Goal: Transaction & Acquisition: Download file/media

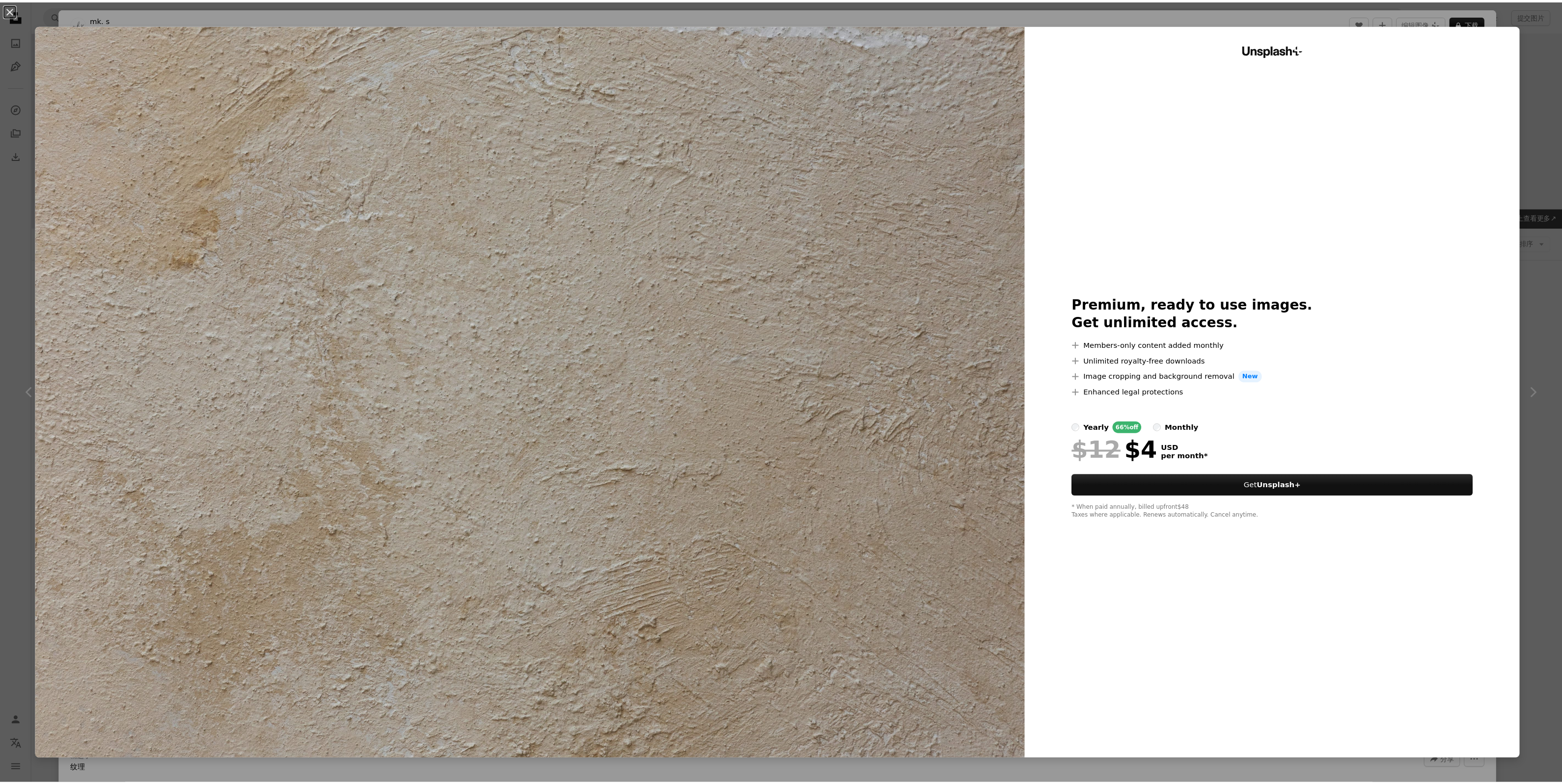
scroll to position [184, 0]
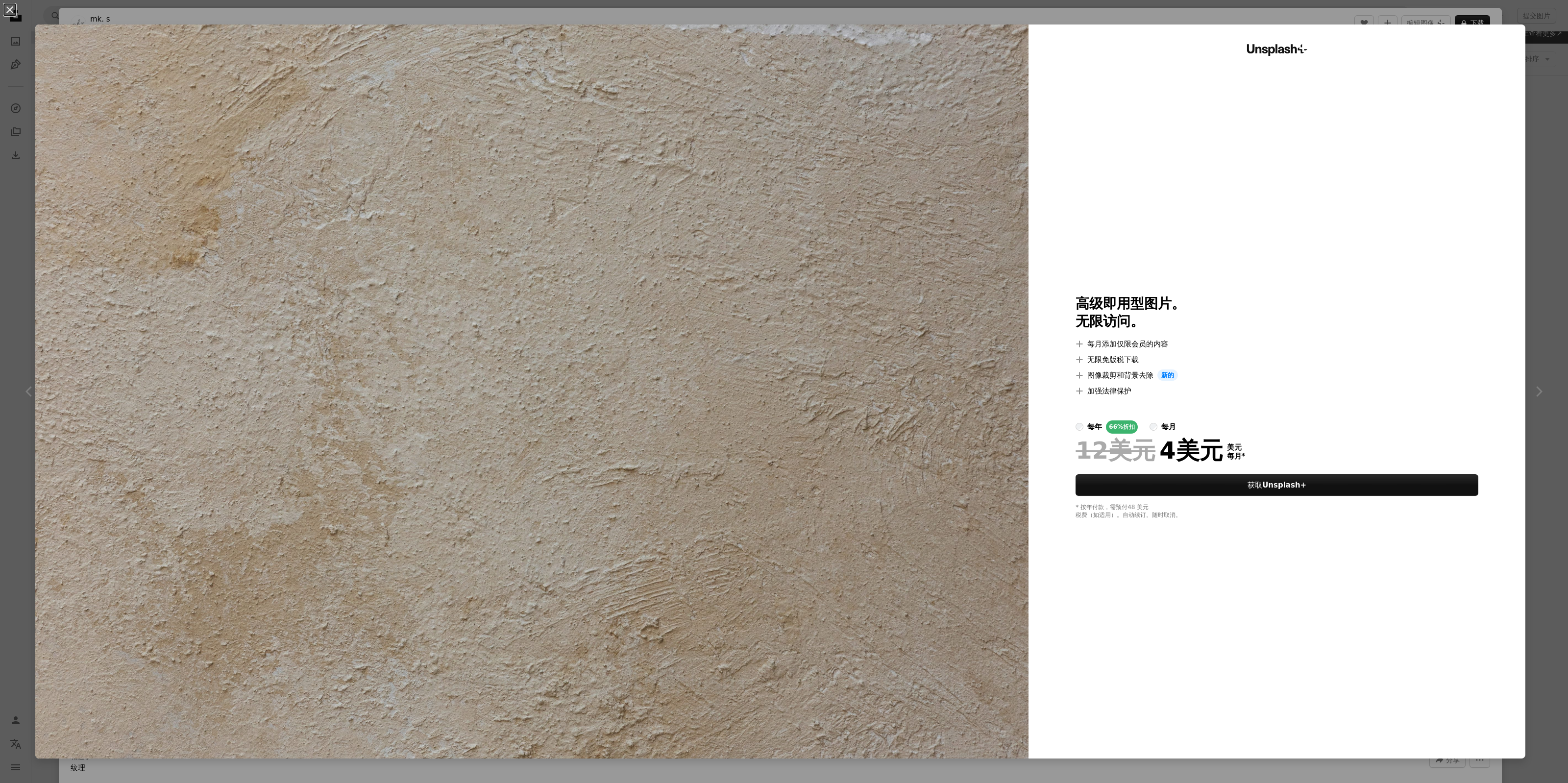
click at [1524, 52] on div "An X shape Unsplash+ 高级即用型图片。 无限访问。 A plus sign 每月添加仅限会员的内容 A plus sign 无限免版税下载…" at bounding box center [784, 392] width 1568 height 783
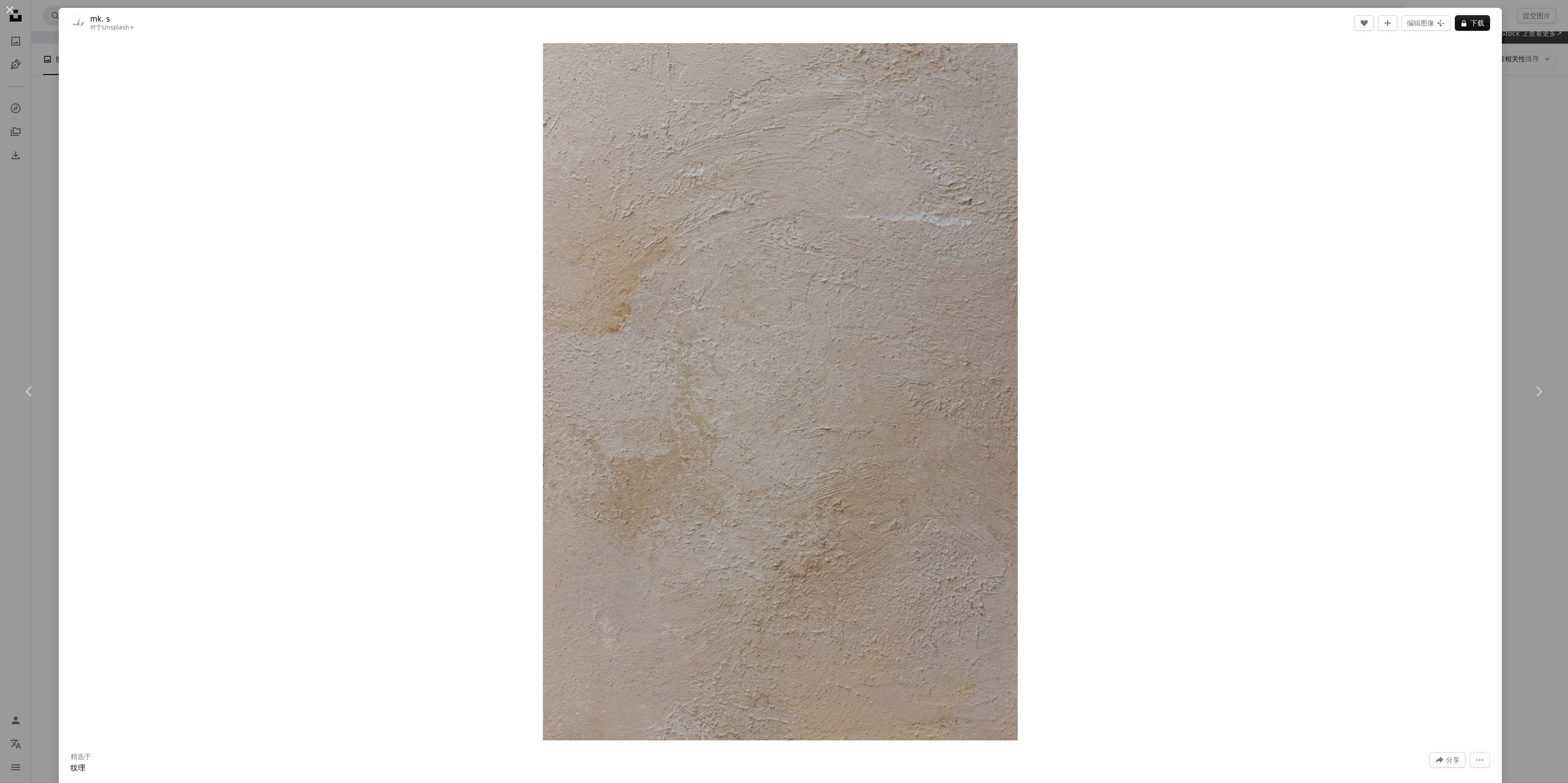
click at [1489, 208] on div "Zoom in" at bounding box center [780, 392] width 1443 height 708
click at [1509, 209] on div "An X shape Chevron left Chevron right mk. s 对于 Unsplash+ A heart A plus sign 编辑…" at bounding box center [784, 392] width 1568 height 783
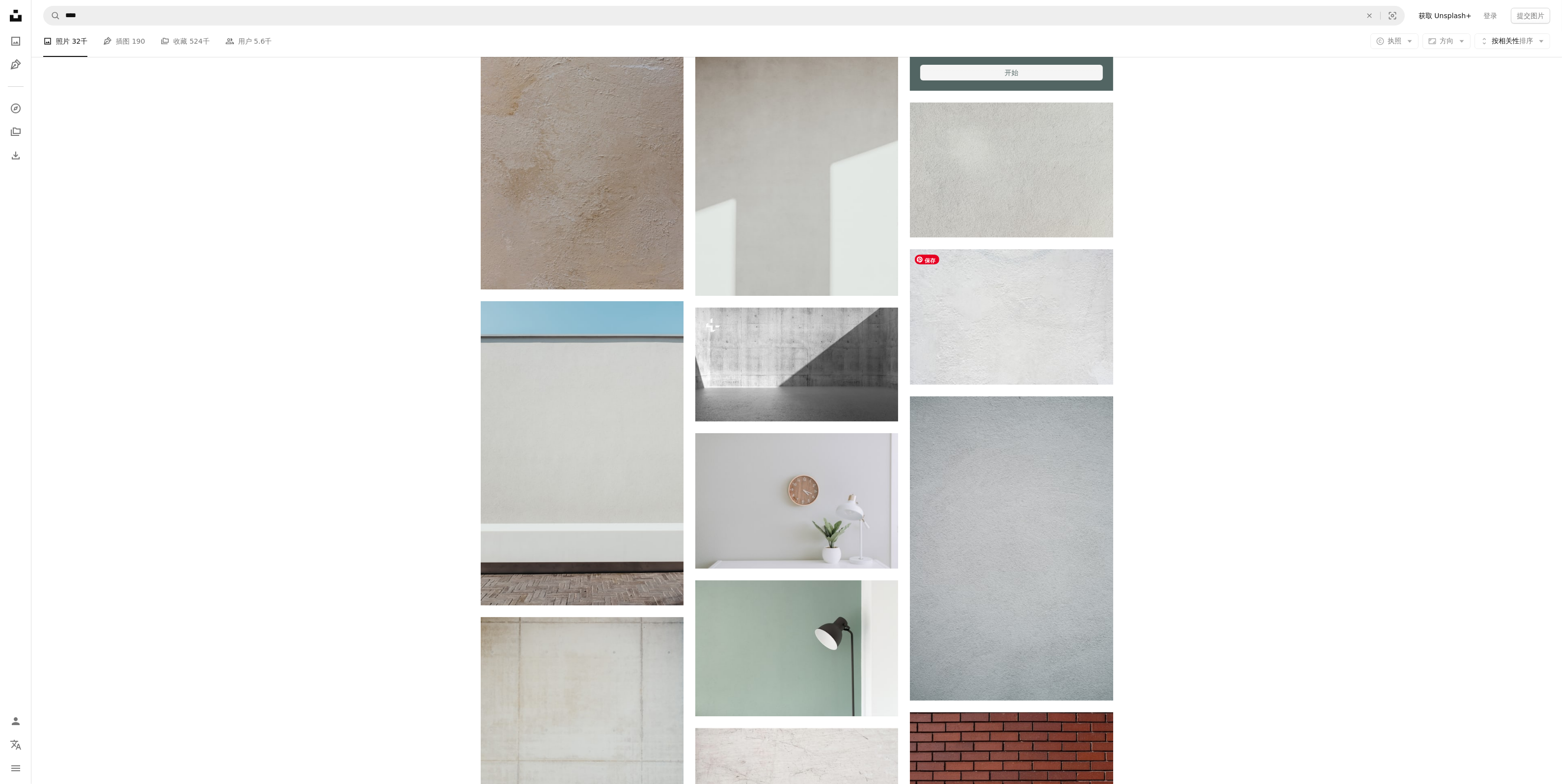
scroll to position [675, 0]
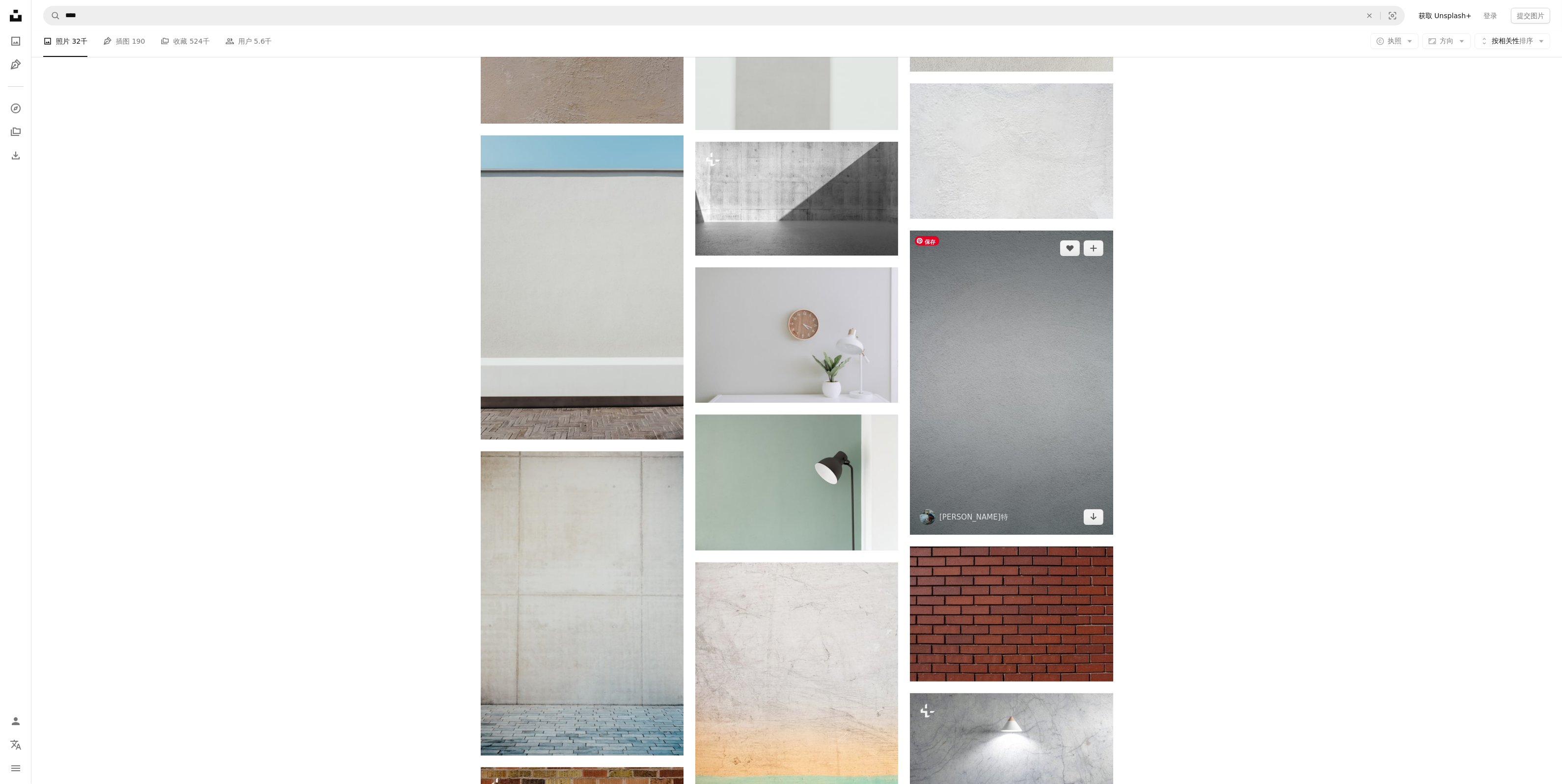
click at [1016, 387] on img at bounding box center [1011, 382] width 202 height 304
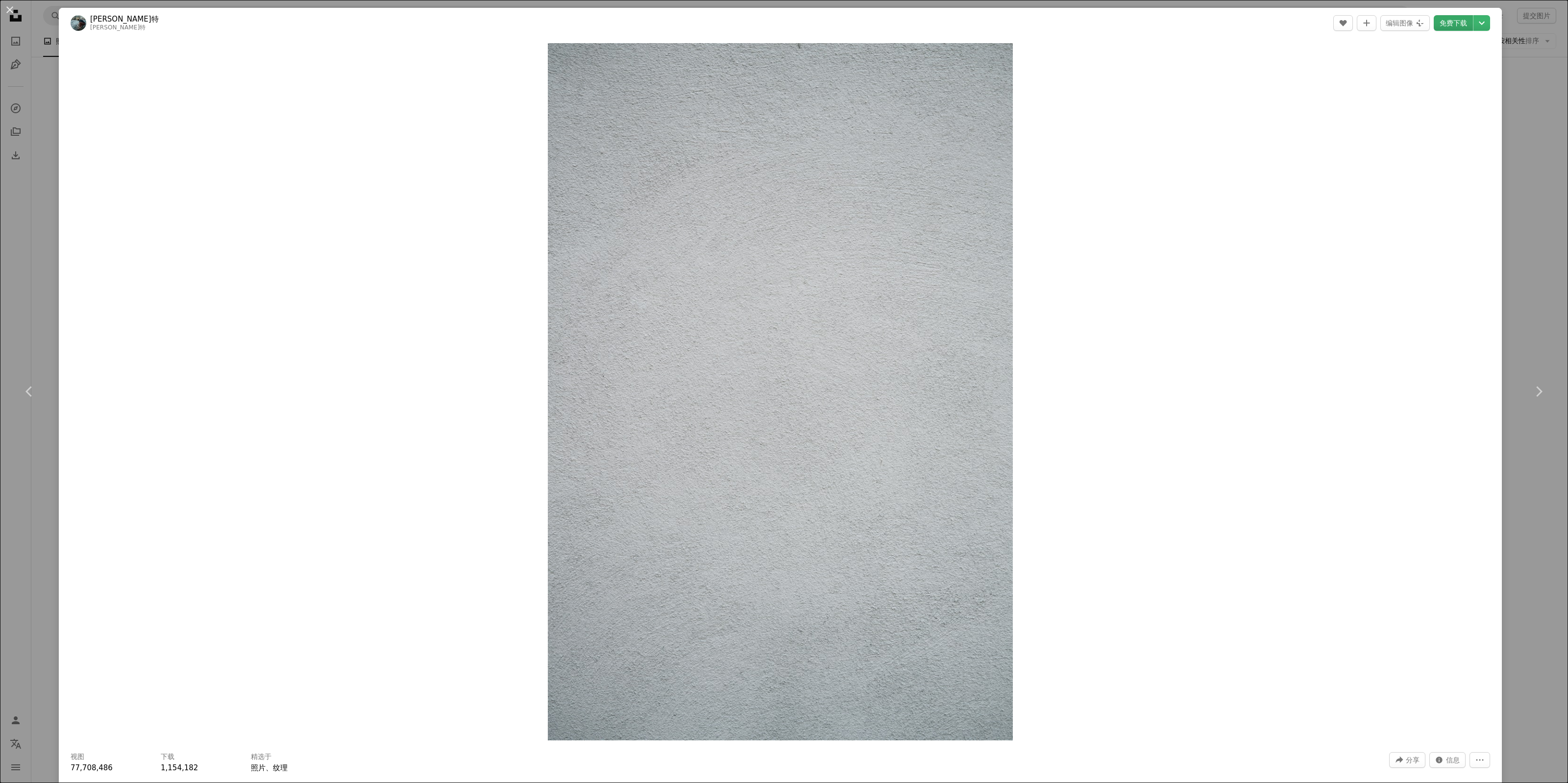
click at [1451, 27] on font "免费下载" at bounding box center [1453, 23] width 27 height 15
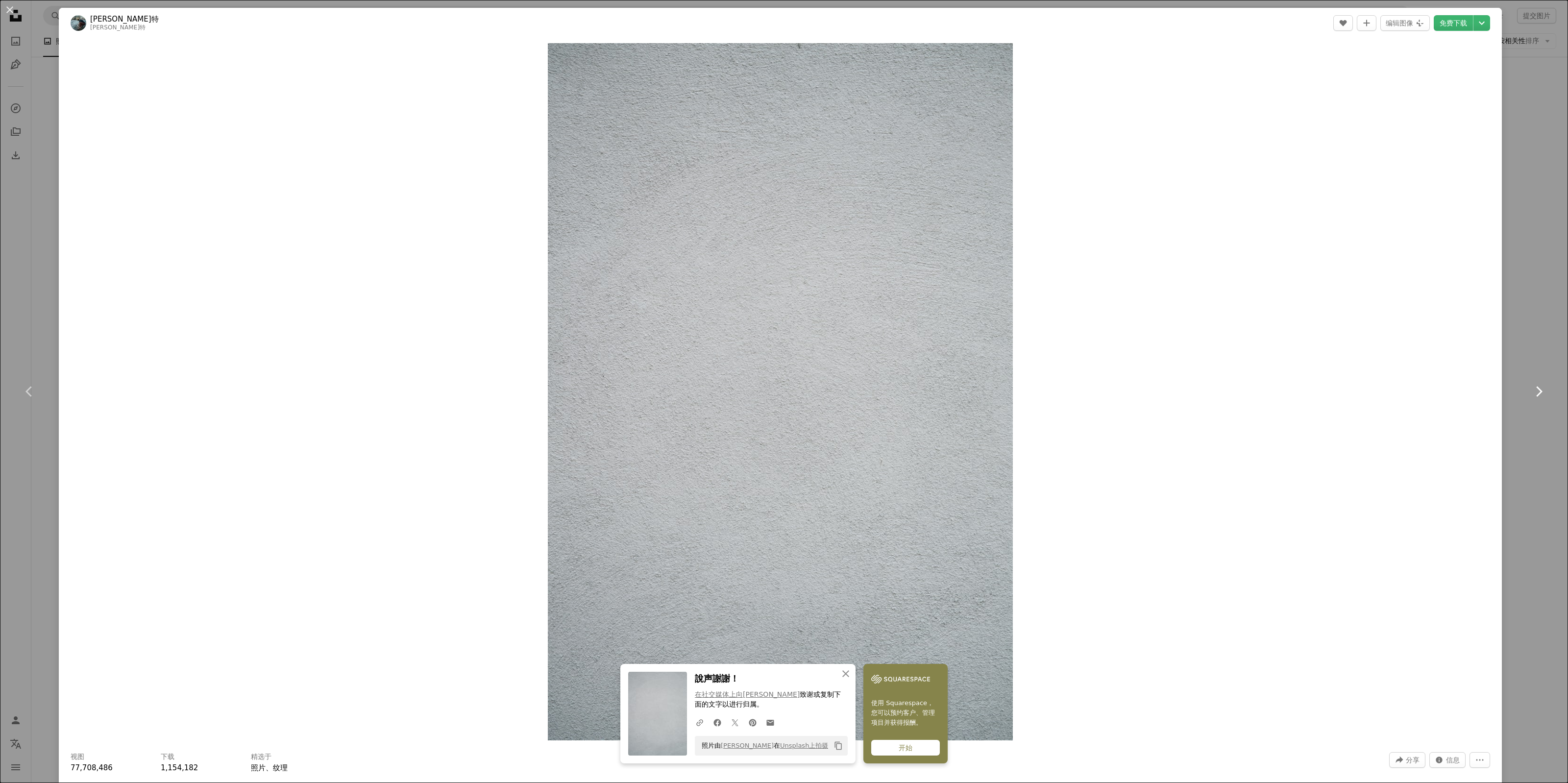
drag, startPoint x: 1500, startPoint y: 354, endPoint x: 1503, endPoint y: 349, distance: 5.8
click at [1509, 354] on link "Chevron right" at bounding box center [1538, 392] width 59 height 94
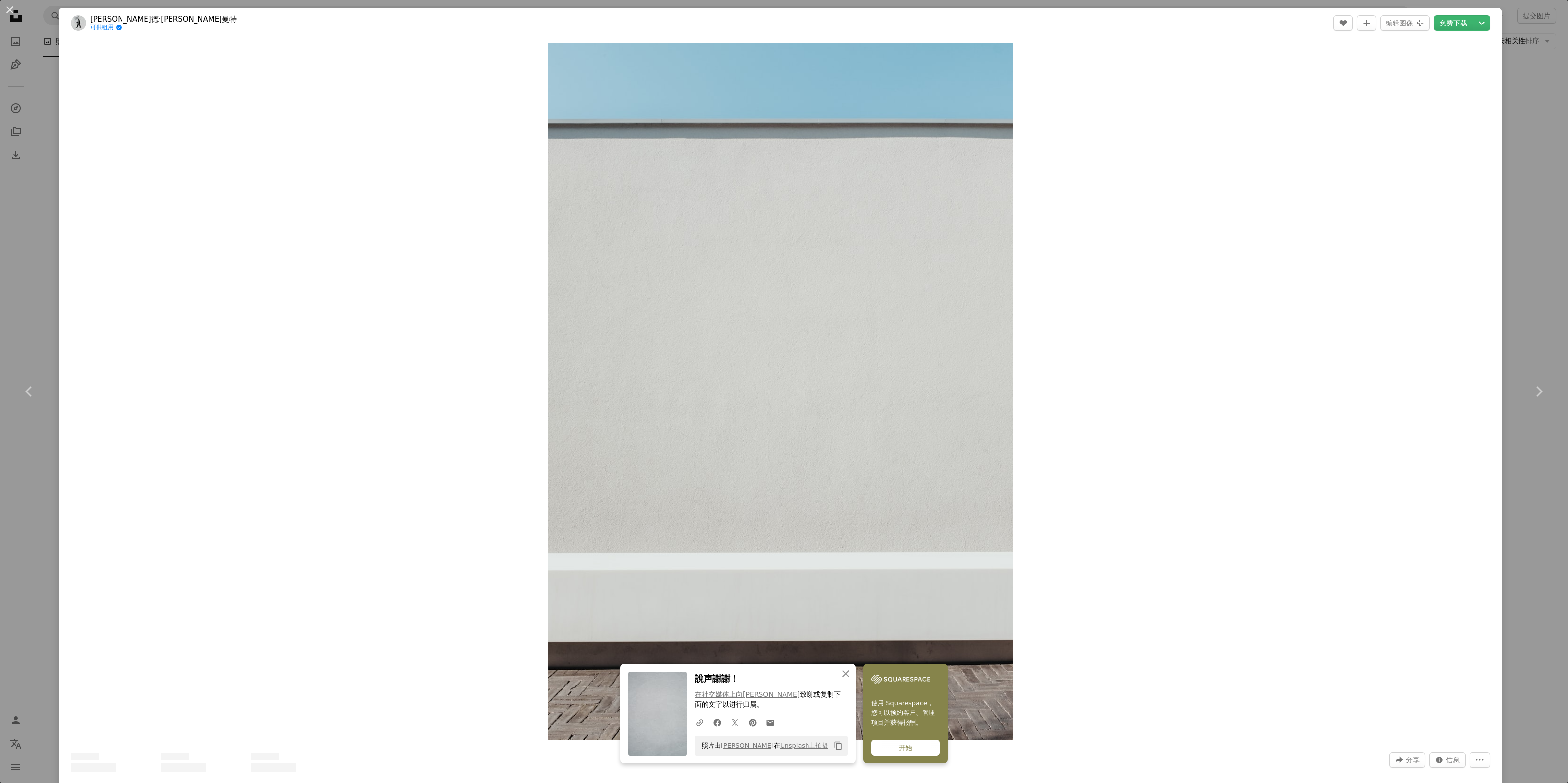
click at [1522, 311] on div "An X shape Chevron left Chevron right An X shape 关闭 說声謝謝！ 在社交媒体上向[PERSON_NAME] …" at bounding box center [784, 392] width 1568 height 783
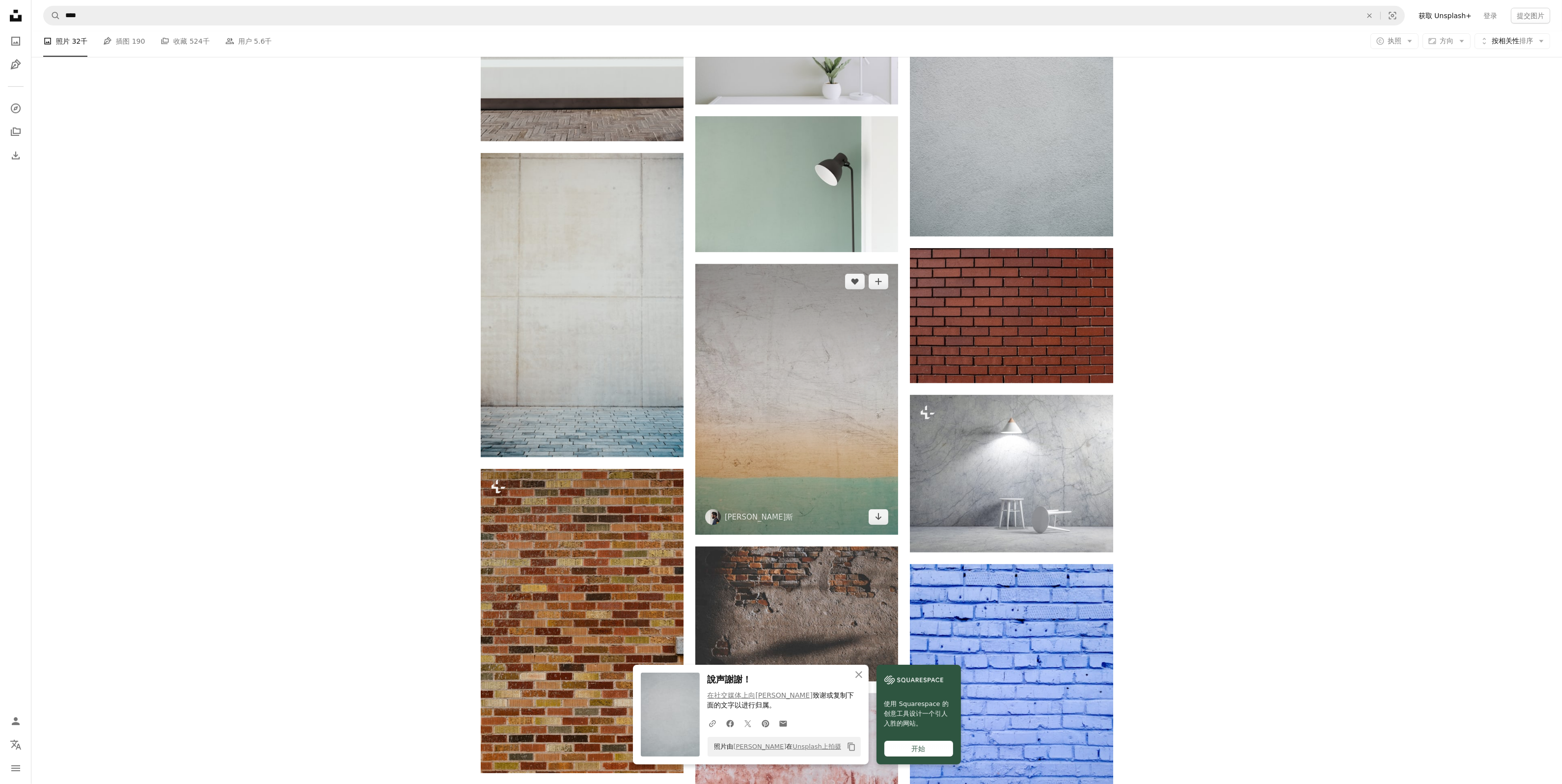
scroll to position [912, 0]
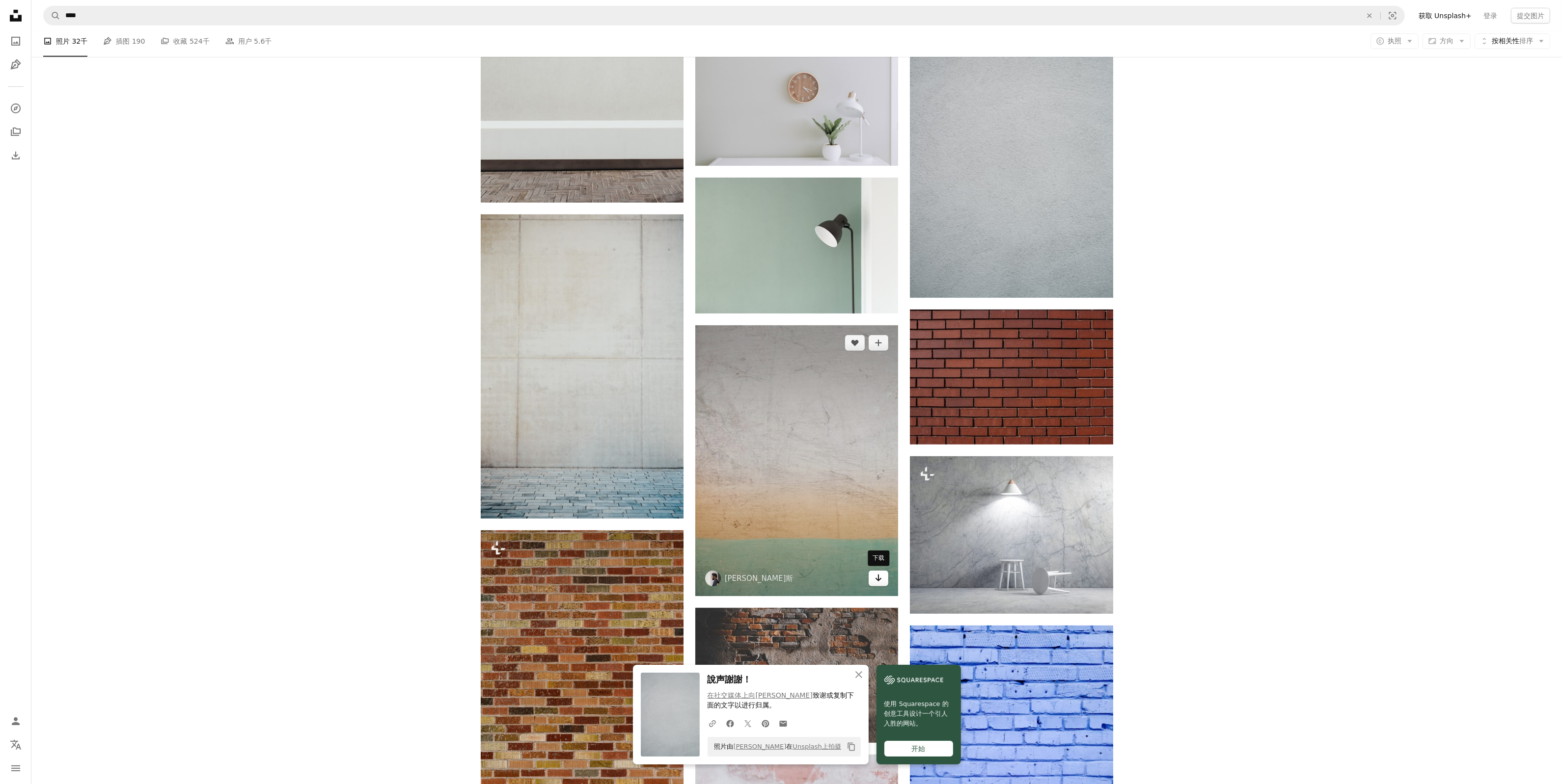
click at [882, 580] on icon "Arrow pointing down" at bounding box center [878, 578] width 8 height 12
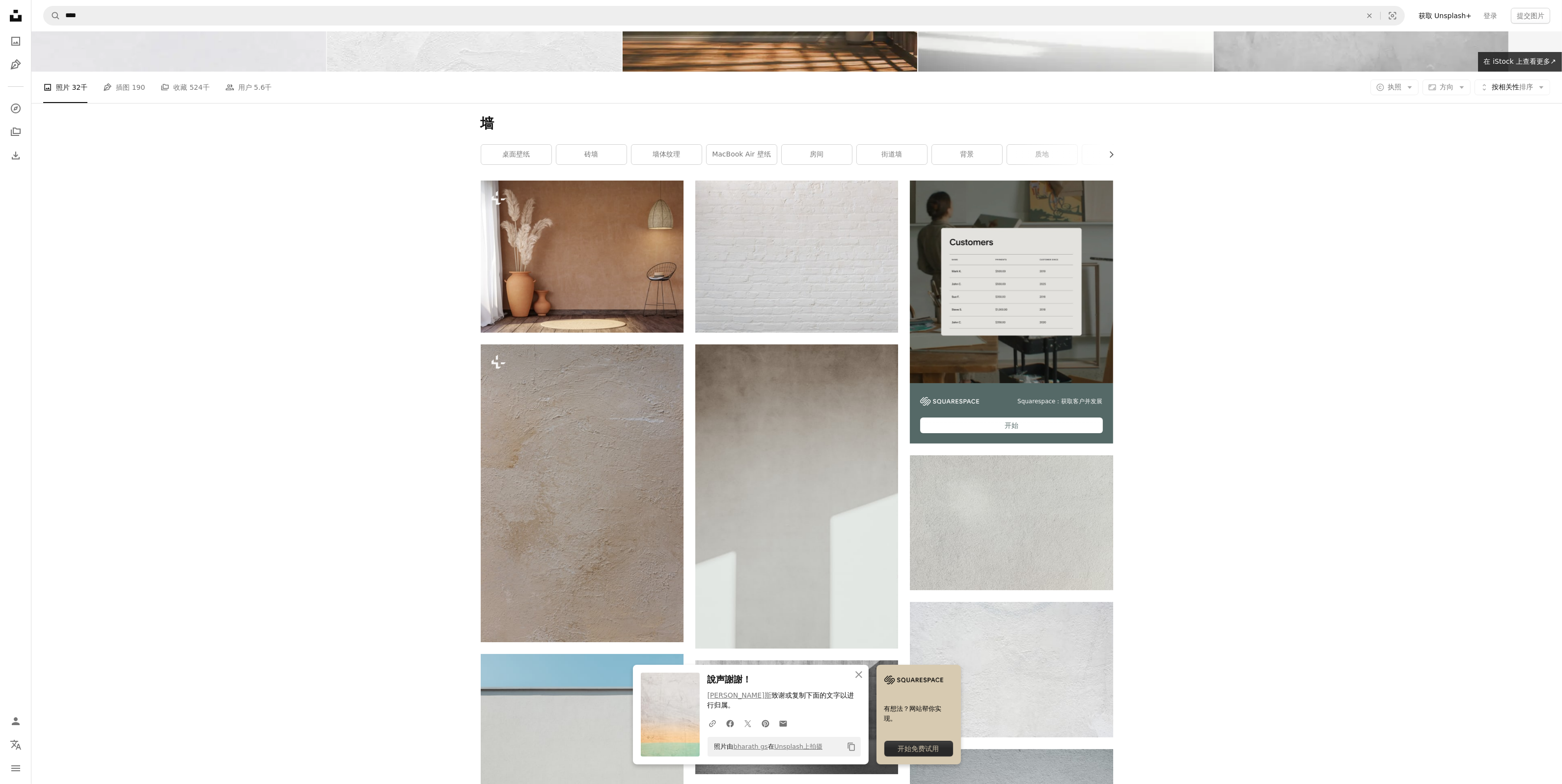
scroll to position [176, 0]
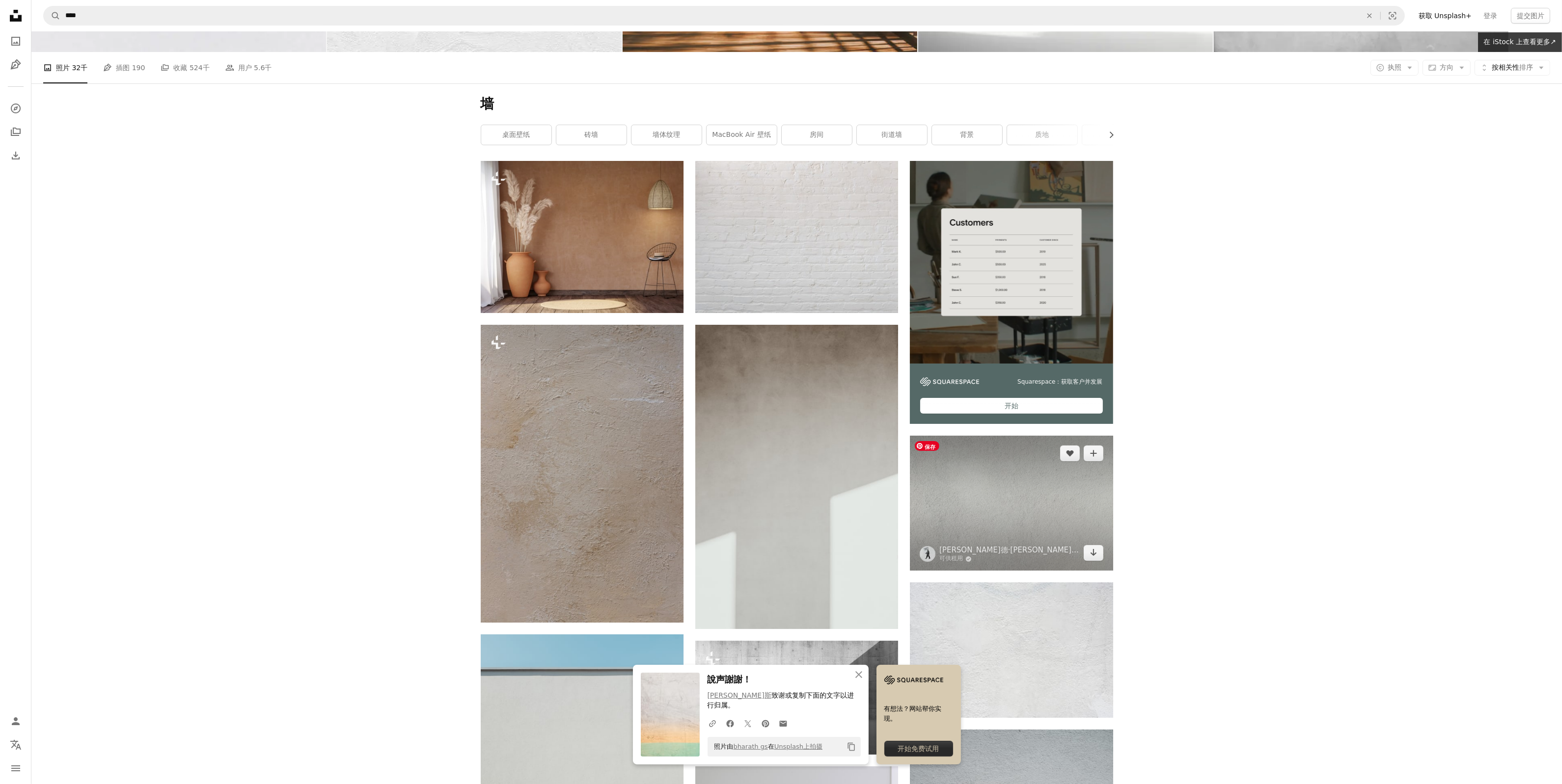
click at [1091, 499] on img at bounding box center [1011, 503] width 202 height 135
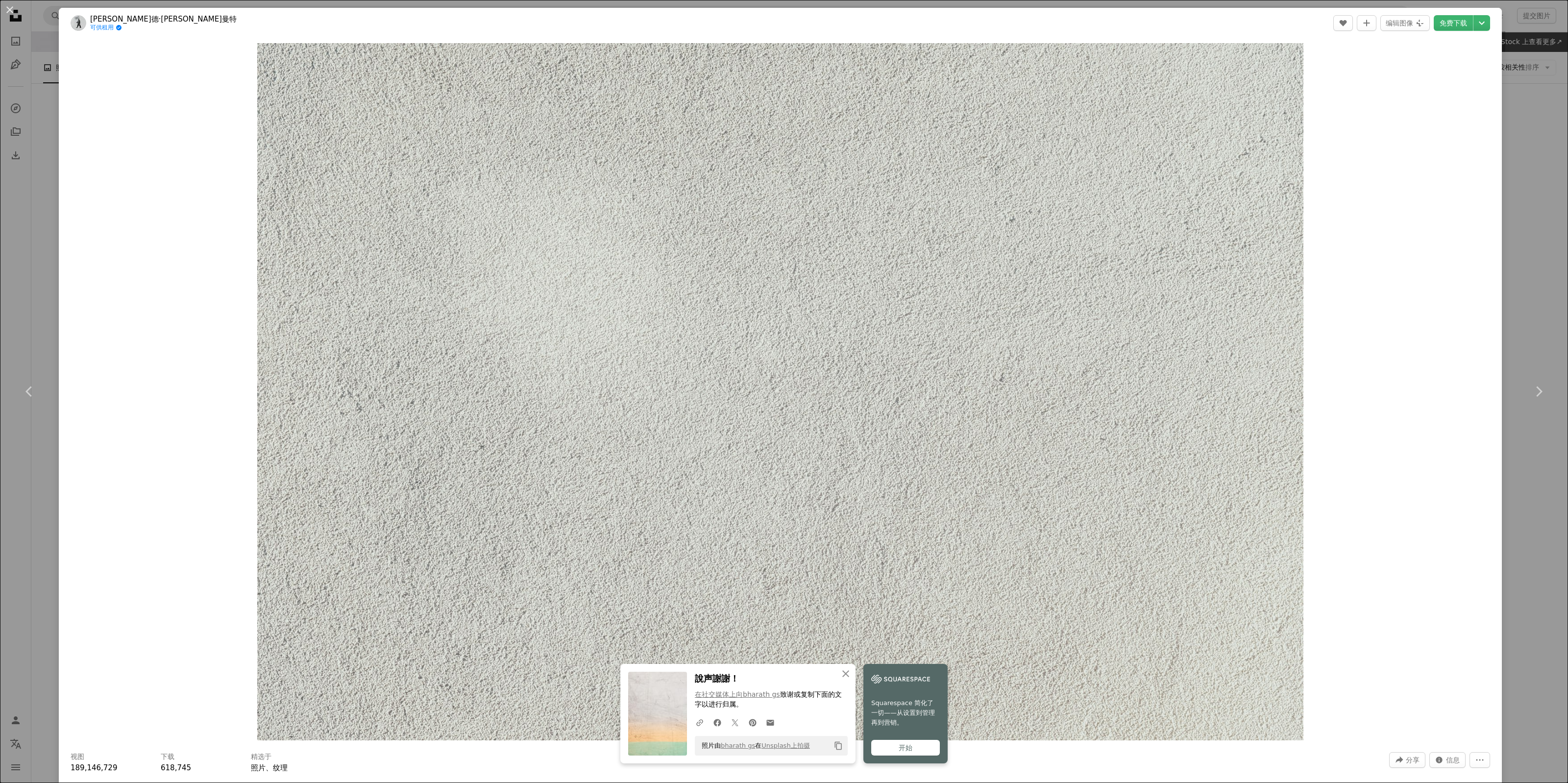
click at [1510, 440] on div "An X shape Chevron left Chevron right An X shape 关闭 說声謝謝！ 在社交媒体上向bharath gs 致谢 …" at bounding box center [784, 392] width 1568 height 783
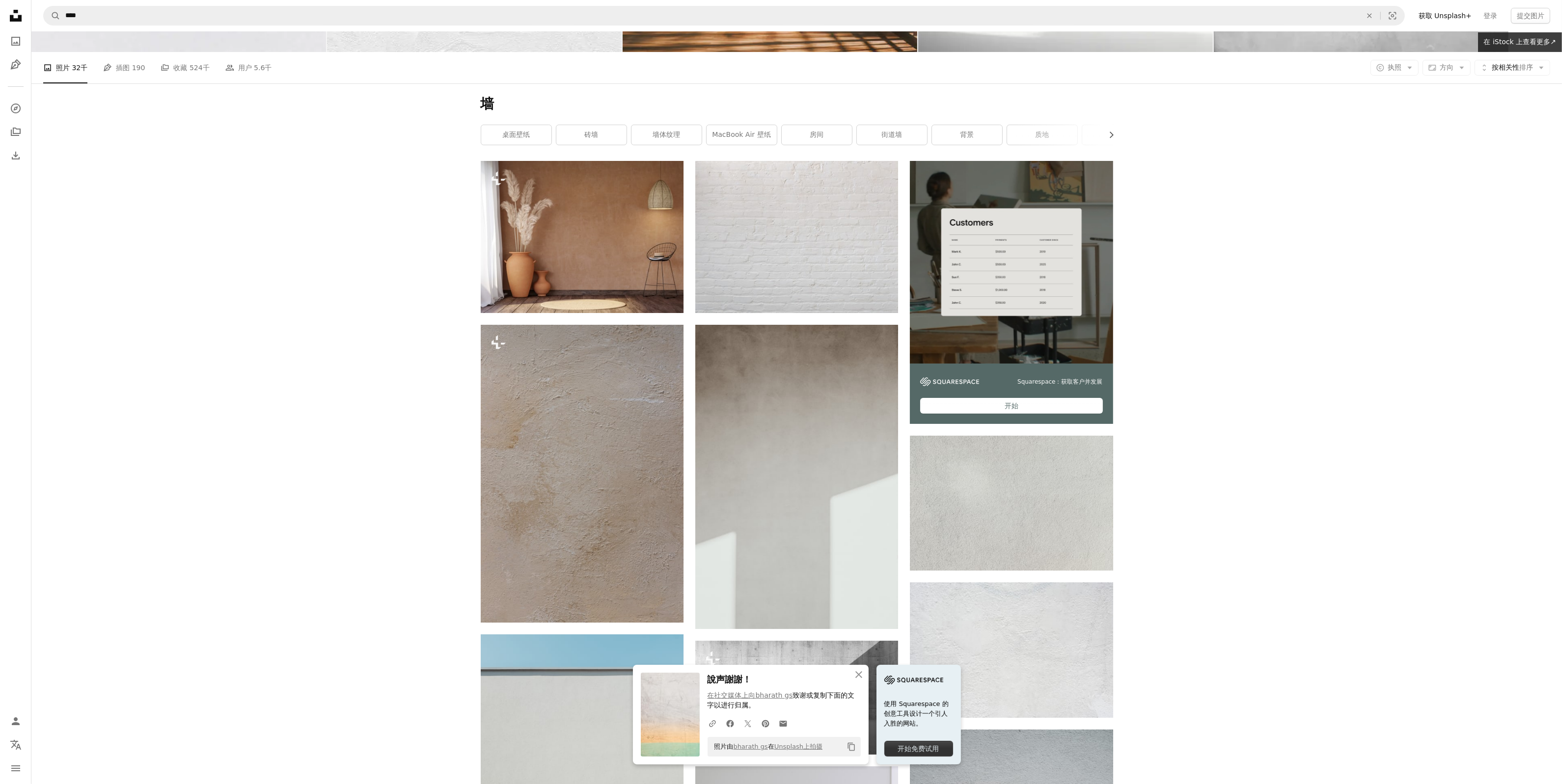
scroll to position [482, 0]
